Goal: Transaction & Acquisition: Download file/media

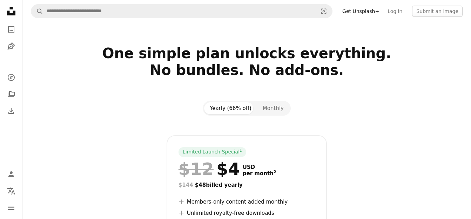
click at [7, 13] on icon at bounding box center [11, 11] width 8 height 8
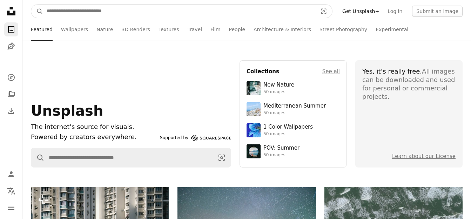
click at [91, 12] on input "Find visuals sitewide" at bounding box center [179, 11] width 272 height 13
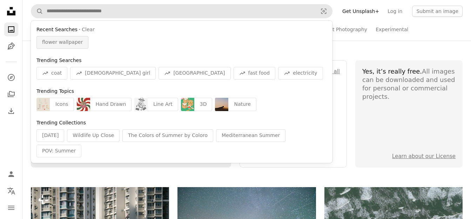
click at [69, 43] on span "flower wallpaper" at bounding box center [62, 42] width 41 height 7
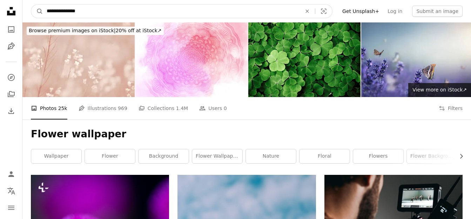
click at [133, 12] on input "**********" at bounding box center [171, 11] width 256 height 13
type input "**********"
click at [31, 5] on button "A magnifying glass" at bounding box center [37, 11] width 12 height 13
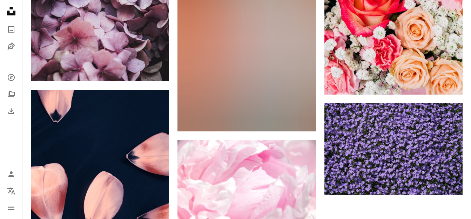
scroll to position [1087, 0]
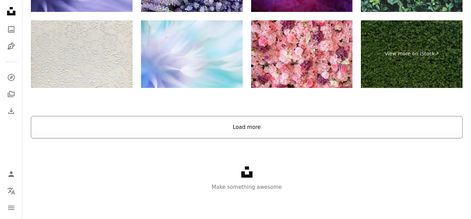
click at [253, 128] on button "Load more" at bounding box center [246, 127] width 431 height 22
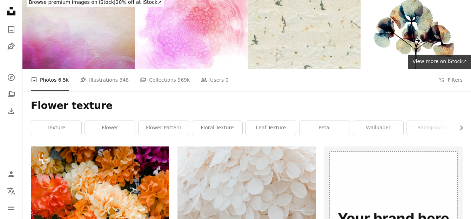
scroll to position [0, 0]
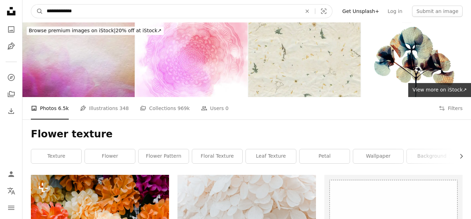
drag, startPoint x: 61, startPoint y: 10, endPoint x: 30, endPoint y: 10, distance: 30.8
click at [30, 10] on nav "**********" at bounding box center [246, 11] width 448 height 22
type input "**********"
click at [31, 5] on button "A magnifying glass" at bounding box center [37, 11] width 12 height 13
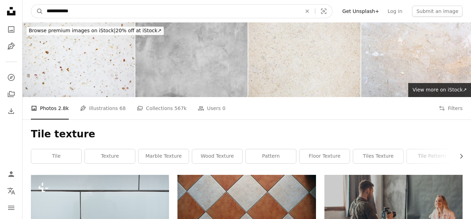
click at [81, 14] on input "**********" at bounding box center [171, 11] width 256 height 13
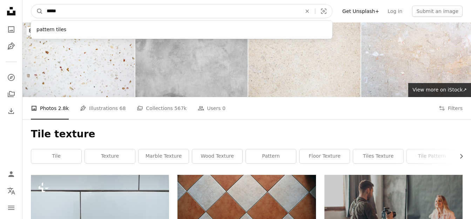
type input "*****"
click at [31, 5] on button "A magnifying glass" at bounding box center [37, 11] width 12 height 13
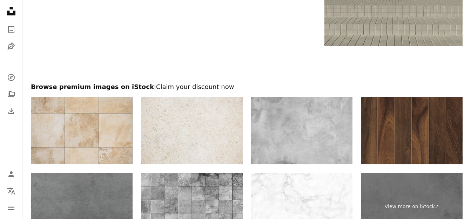
scroll to position [1472, 0]
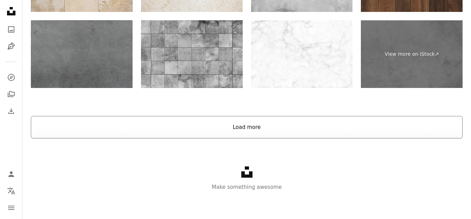
click at [215, 134] on button "Load more" at bounding box center [246, 127] width 431 height 22
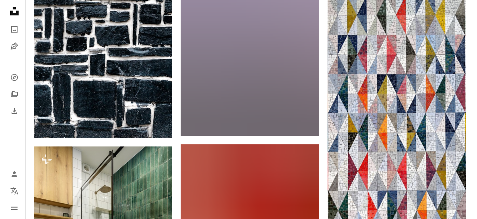
scroll to position [4366, 0]
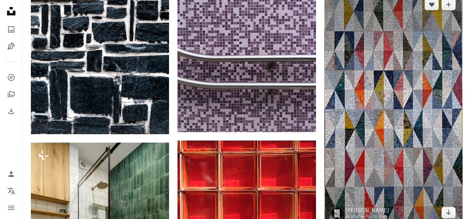
click at [426, 160] on img at bounding box center [393, 108] width 138 height 233
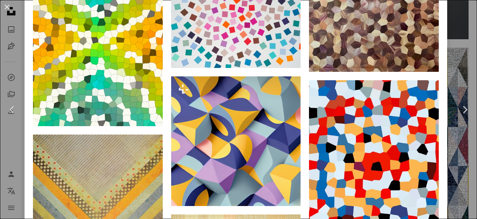
scroll to position [806, 0]
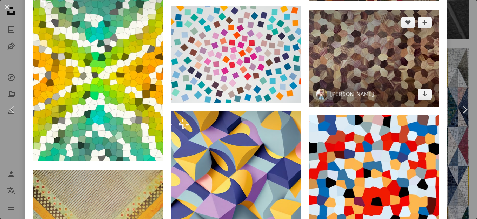
click at [361, 61] on img at bounding box center [374, 58] width 130 height 97
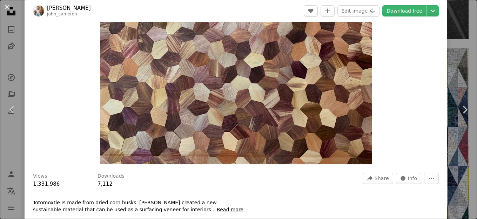
scroll to position [105, 0]
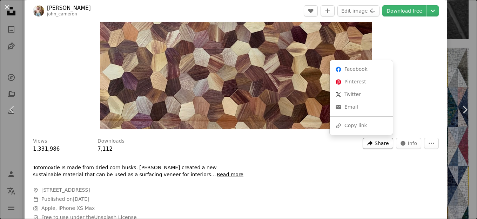
click at [378, 143] on span "Share" at bounding box center [381, 143] width 14 height 11
click at [361, 128] on div "A URL sharing icon (chains) Copy link" at bounding box center [360, 126] width 57 height 13
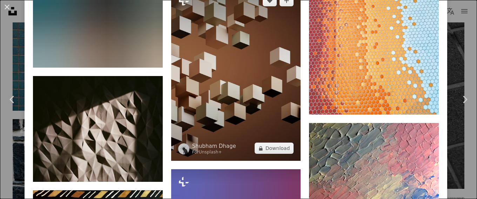
scroll to position [5602, 0]
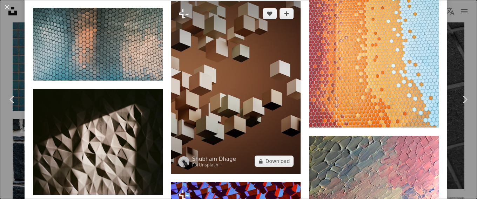
click at [232, 76] on img at bounding box center [236, 87] width 130 height 173
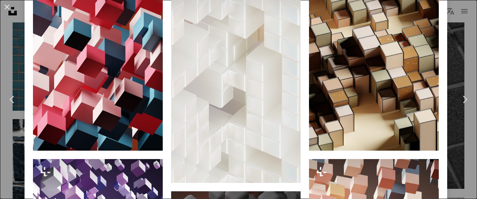
scroll to position [526, 0]
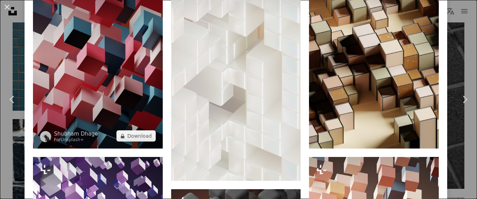
click at [107, 92] on img at bounding box center [98, 62] width 130 height 173
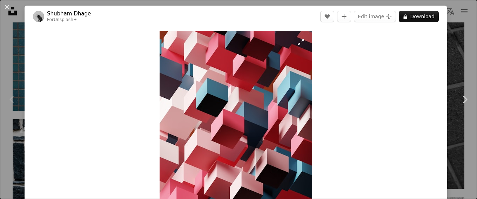
scroll to position [35, 0]
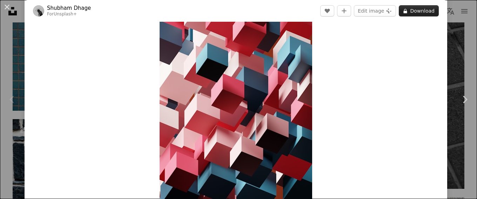
click at [413, 13] on button "A lock Download" at bounding box center [419, 10] width 40 height 11
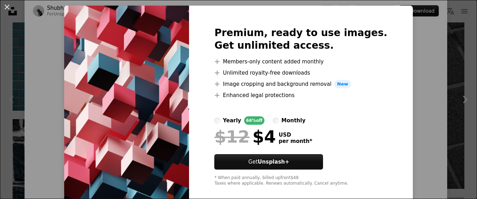
scroll to position [26, 0]
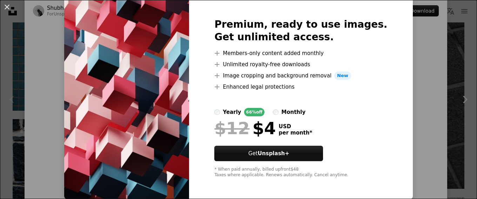
click at [424, 58] on div "An X shape Premium, ready to use images. Get unlimited access. A plus sign Memb…" at bounding box center [238, 99] width 477 height 199
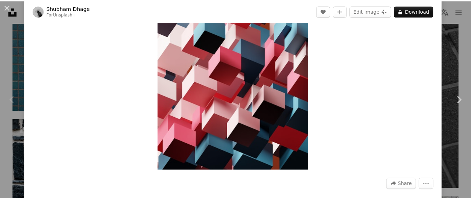
scroll to position [35, 0]
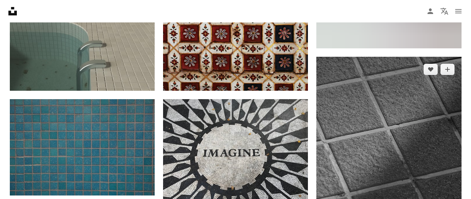
scroll to position [4261, 0]
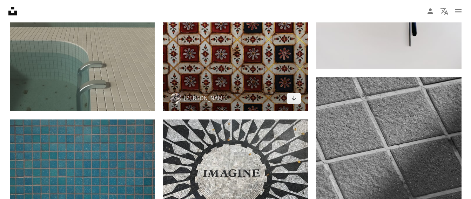
click at [244, 61] on img at bounding box center [235, 2] width 145 height 218
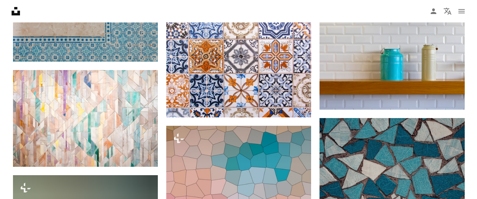
scroll to position [3665, 0]
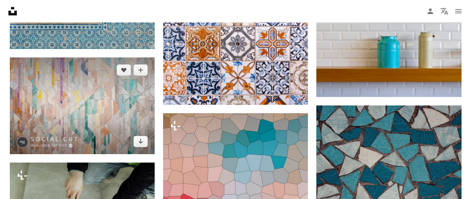
click at [90, 99] on img at bounding box center [82, 105] width 145 height 96
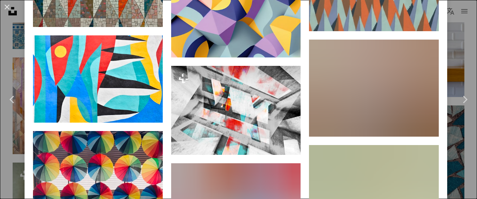
scroll to position [1087, 0]
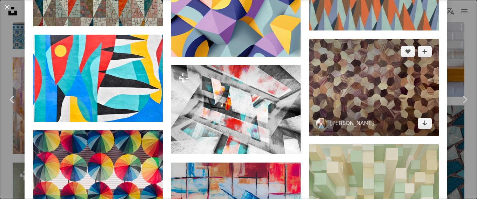
click at [363, 89] on img at bounding box center [374, 87] width 130 height 97
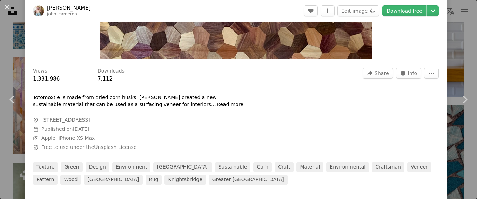
scroll to position [70, 0]
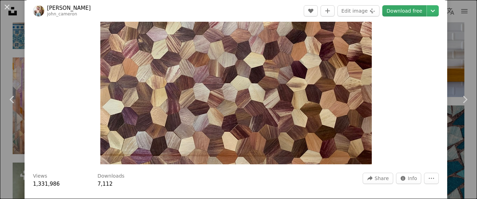
click at [410, 14] on link "Download free" at bounding box center [404, 10] width 44 height 11
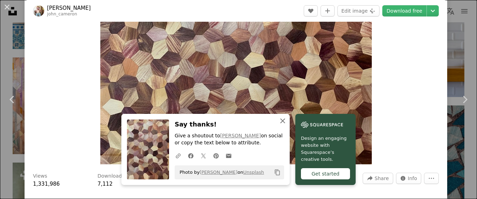
click at [280, 122] on icon "An X shape" at bounding box center [282, 121] width 8 height 8
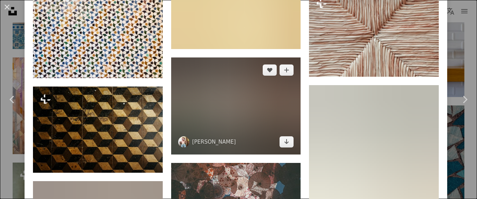
scroll to position [2664, 0]
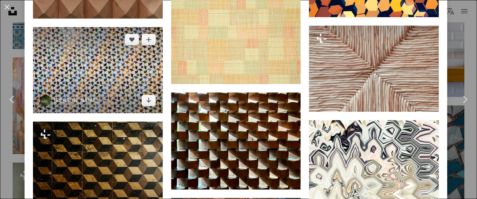
click at [116, 73] on img at bounding box center [98, 70] width 130 height 86
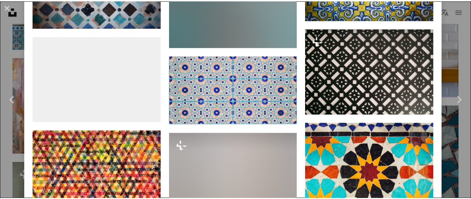
scroll to position [1402, 0]
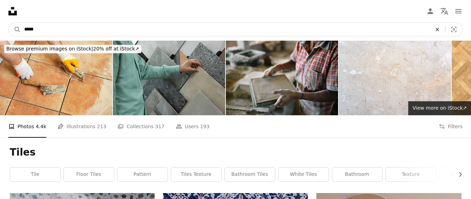
click at [436, 28] on icon "An X shape" at bounding box center [436, 30] width 15 height 6
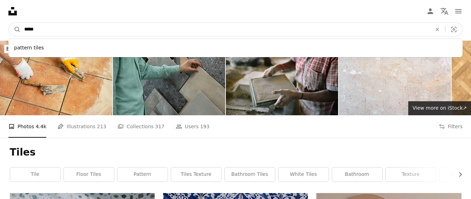
click at [9, 23] on button "A magnifying glass" at bounding box center [15, 29] width 12 height 13
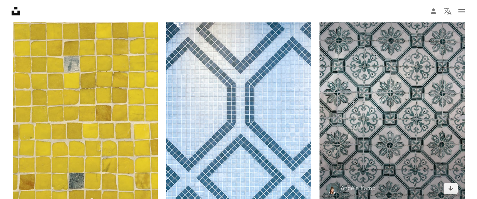
scroll to position [631, 0]
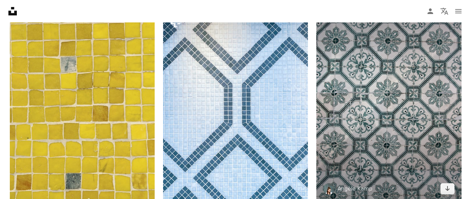
click at [368, 103] on img at bounding box center [388, 92] width 145 height 217
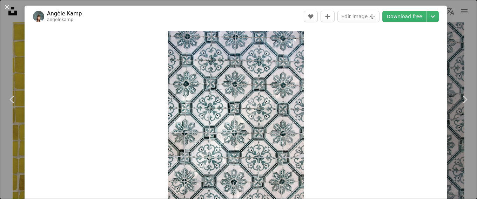
click at [213, 86] on img "Zoom in on this image" at bounding box center [236, 133] width 136 height 204
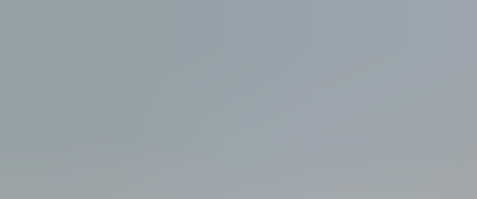
scroll to position [254, 0]
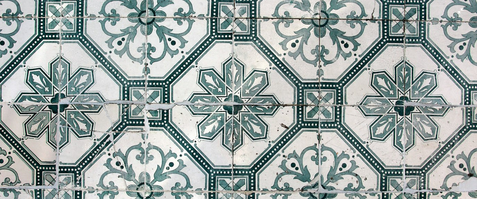
click at [210, 68] on img "Zoom out on this image" at bounding box center [238, 104] width 477 height 716
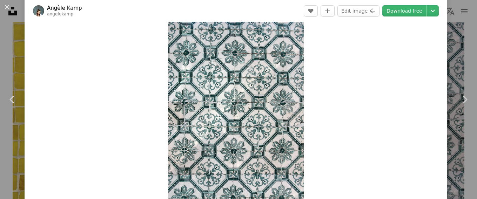
click at [210, 68] on img "Zoom in on this image" at bounding box center [236, 102] width 136 height 204
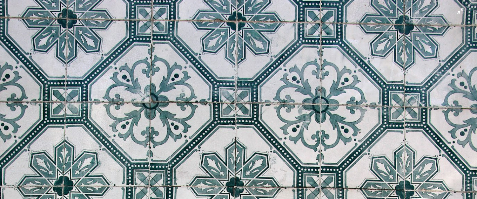
scroll to position [254, 0]
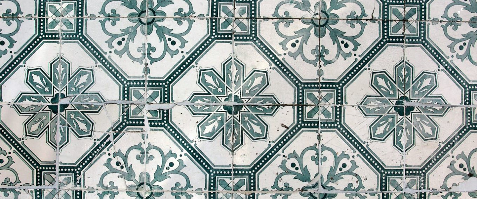
click at [195, 46] on img "Zoom out on this image" at bounding box center [238, 104] width 477 height 716
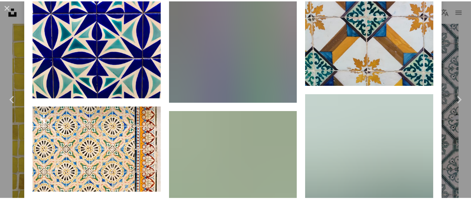
scroll to position [2660, 0]
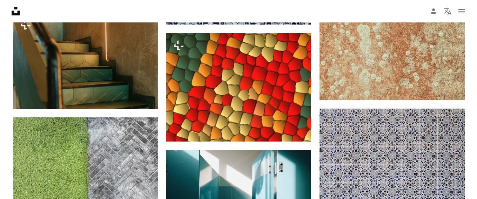
scroll to position [8027, 0]
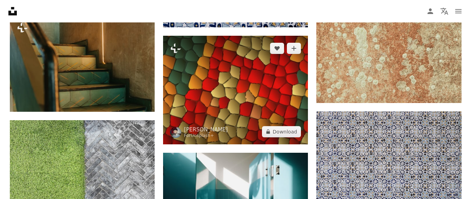
click at [245, 61] on img at bounding box center [235, 90] width 145 height 109
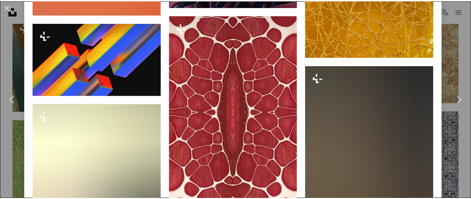
scroll to position [3229, 0]
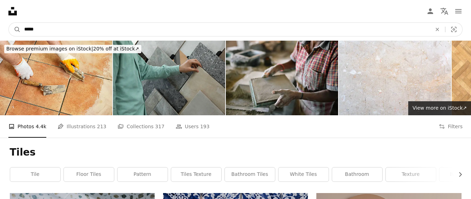
click at [124, 28] on input "*****" at bounding box center [225, 29] width 409 height 13
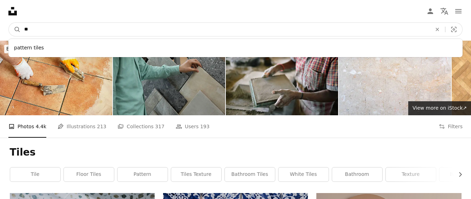
type input "*"
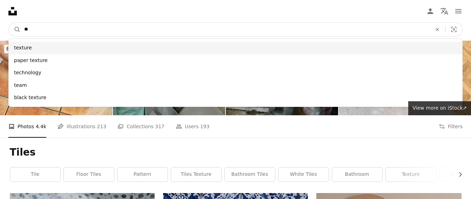
type input "**"
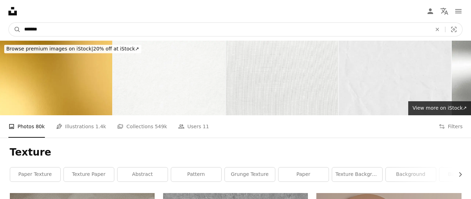
click at [67, 35] on input "*******" at bounding box center [225, 29] width 409 height 13
type input "**********"
click at [9, 23] on button "A magnifying glass" at bounding box center [15, 29] width 12 height 13
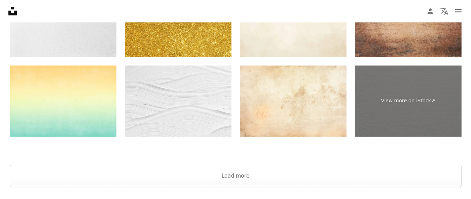
scroll to position [1437, 0]
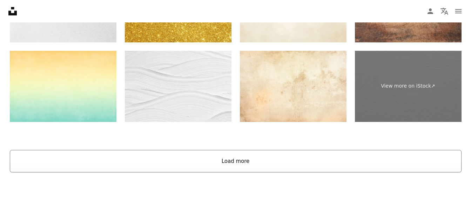
click at [243, 162] on button "Load more" at bounding box center [235, 161] width 451 height 22
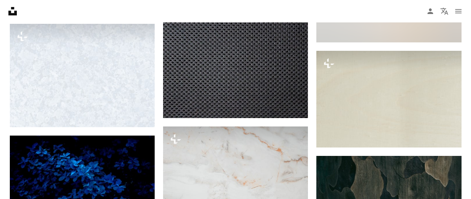
scroll to position [7747, 0]
